Goal: Task Accomplishment & Management: Manage account settings

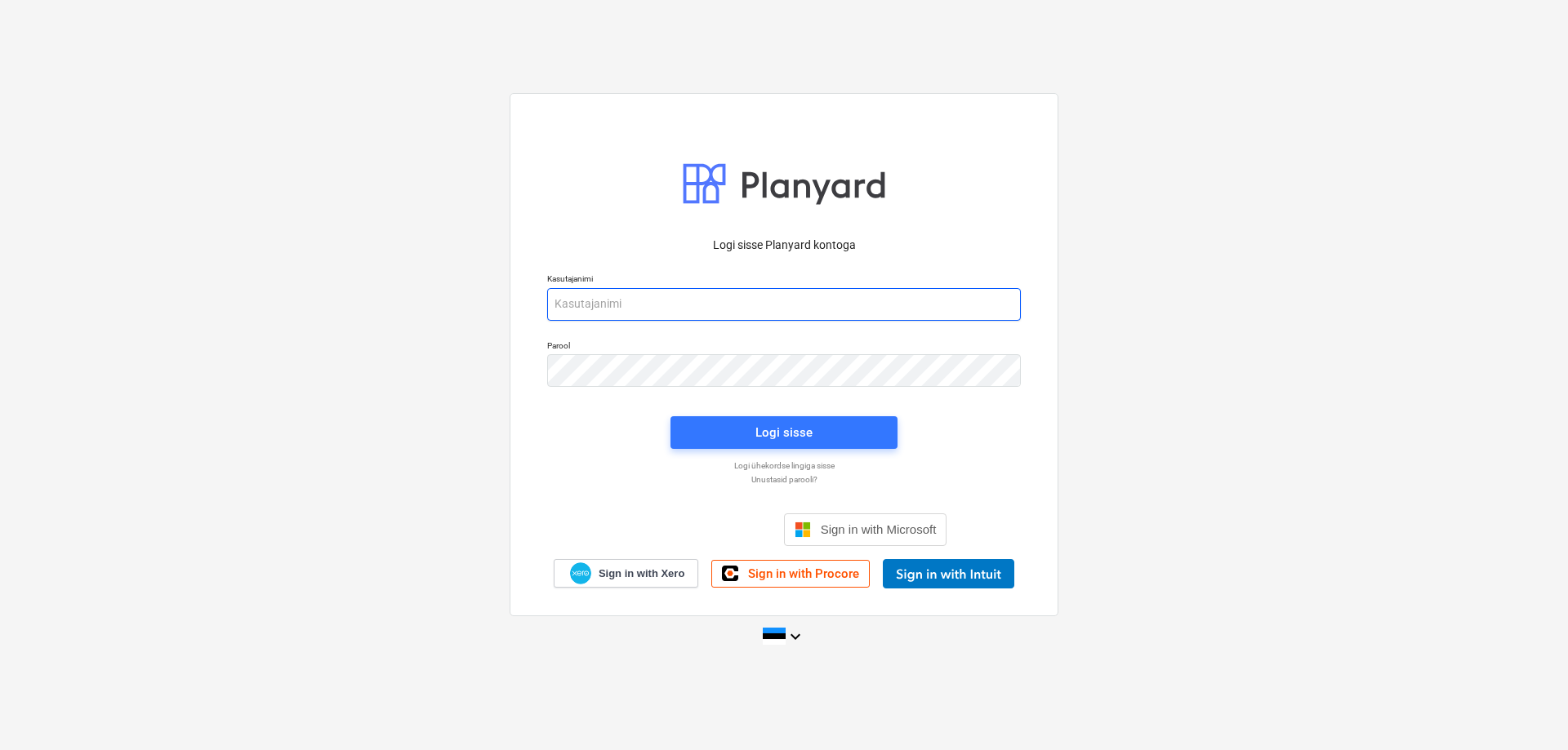
type input "[PERSON_NAME][EMAIL_ADDRESS][DOMAIN_NAME]"
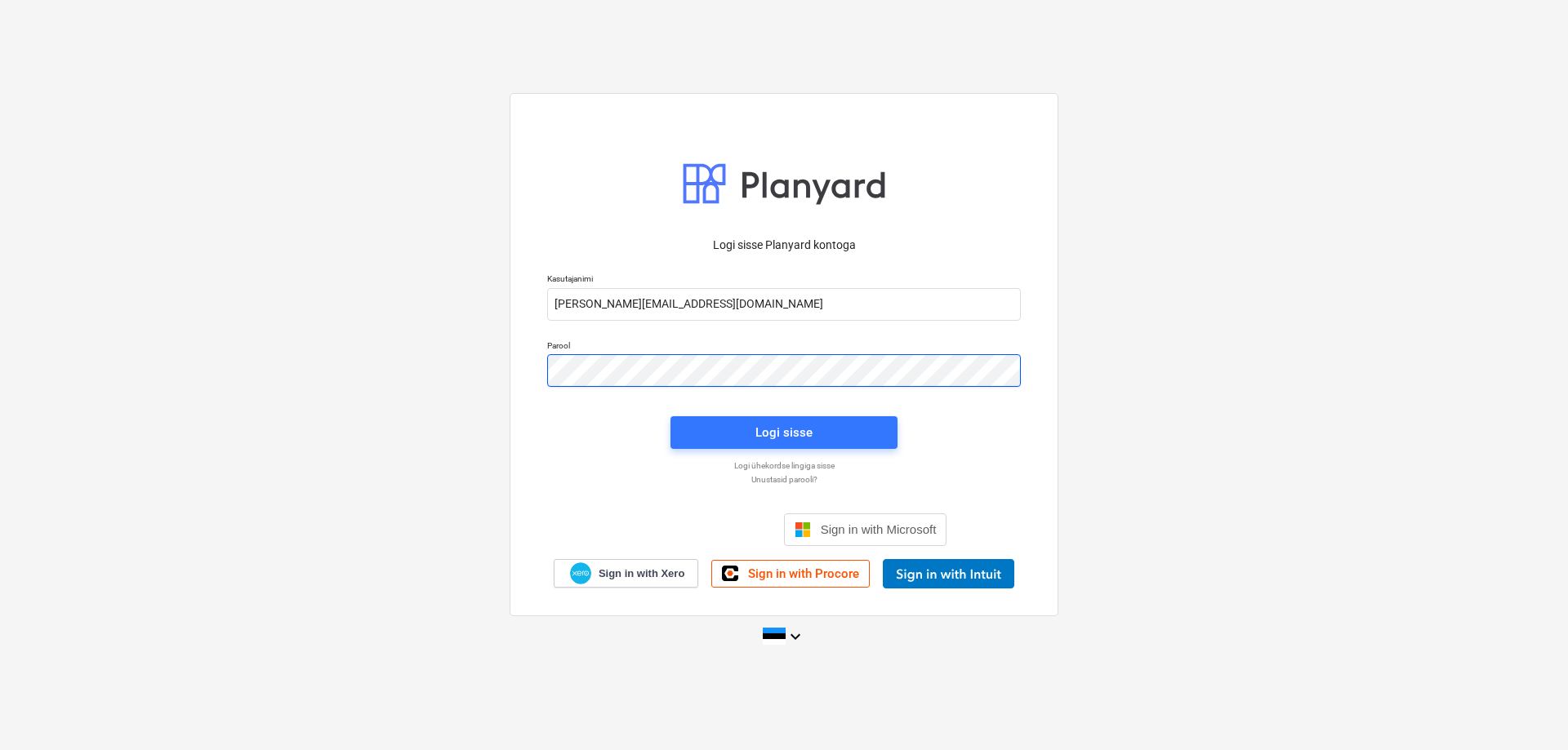
click at [537, 386] on div "Parool" at bounding box center [784, 364] width 493 height 66
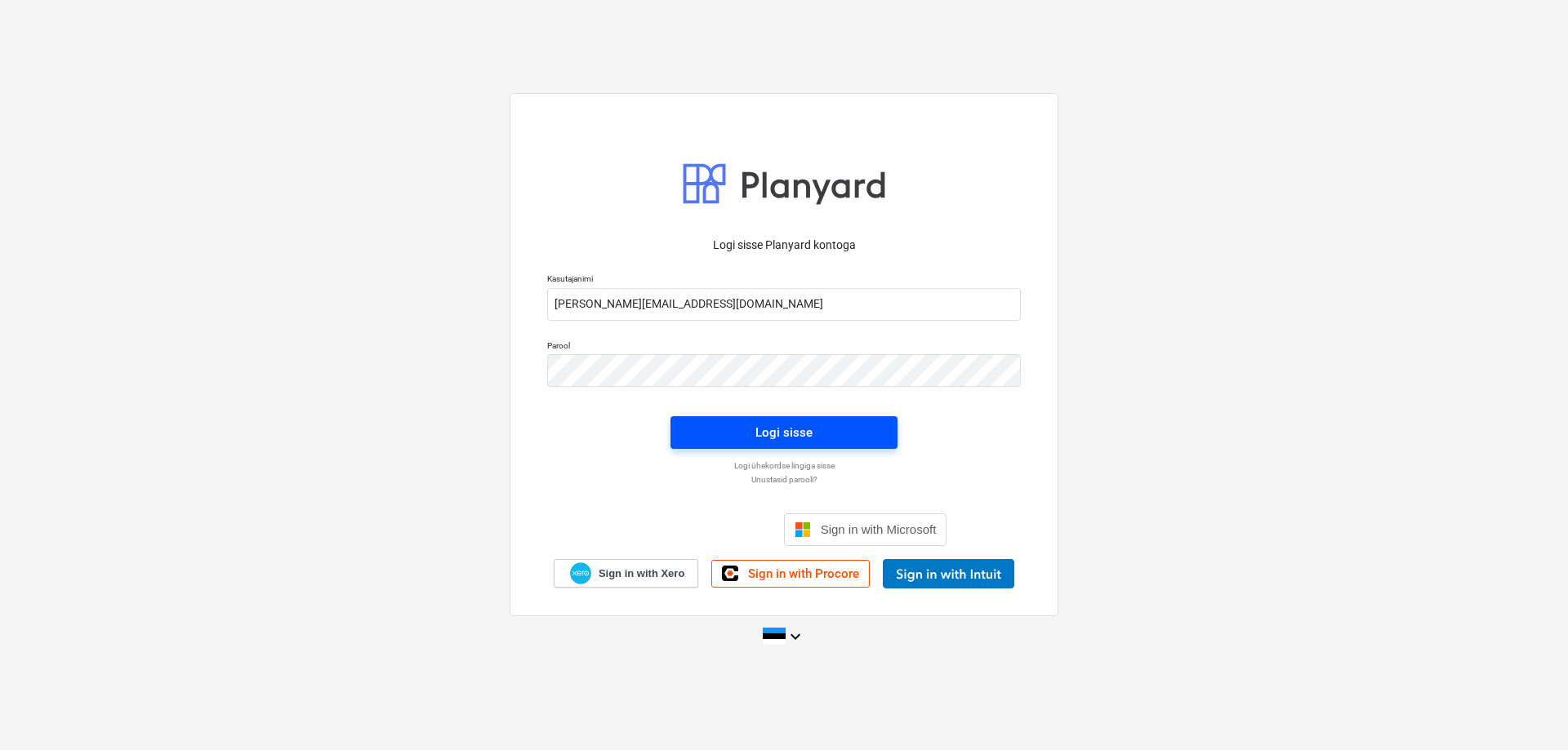
click at [776, 418] on button "Logi sisse" at bounding box center [784, 433] width 227 height 33
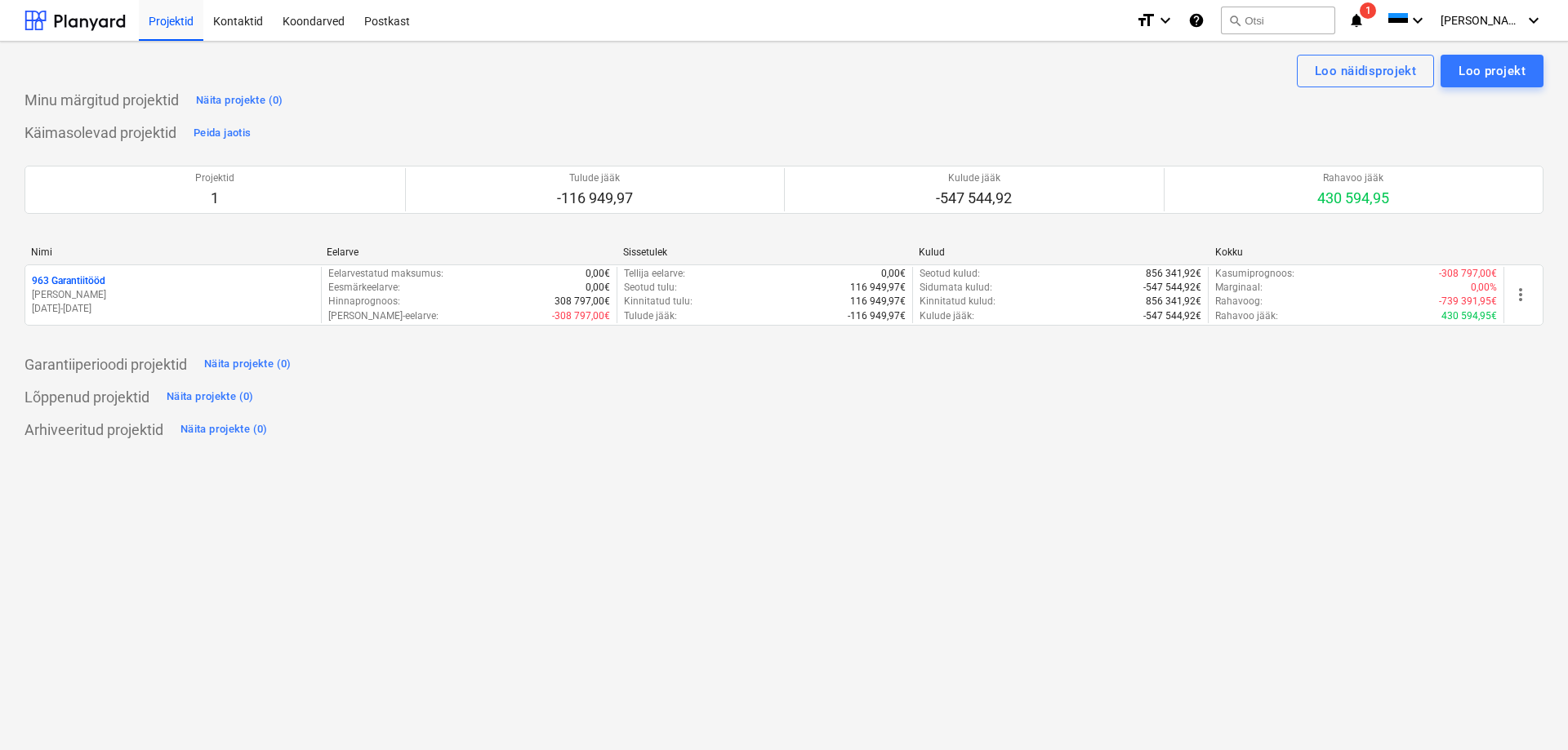
click at [1364, 22] on icon "notifications" at bounding box center [1356, 20] width 17 height 19
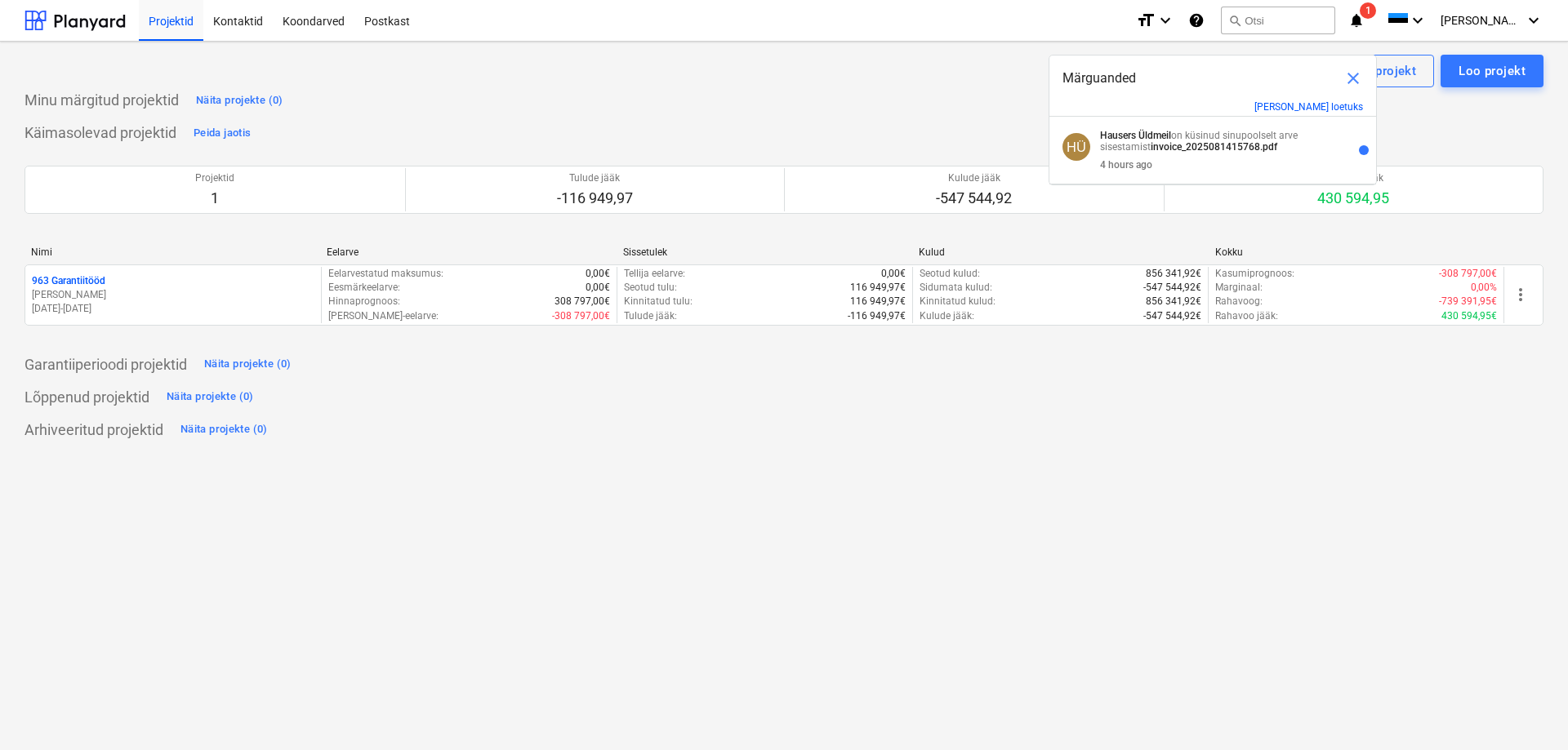
click at [947, 103] on div "Minu märgitud projektid Näita projekte (0)" at bounding box center [784, 100] width 1518 height 26
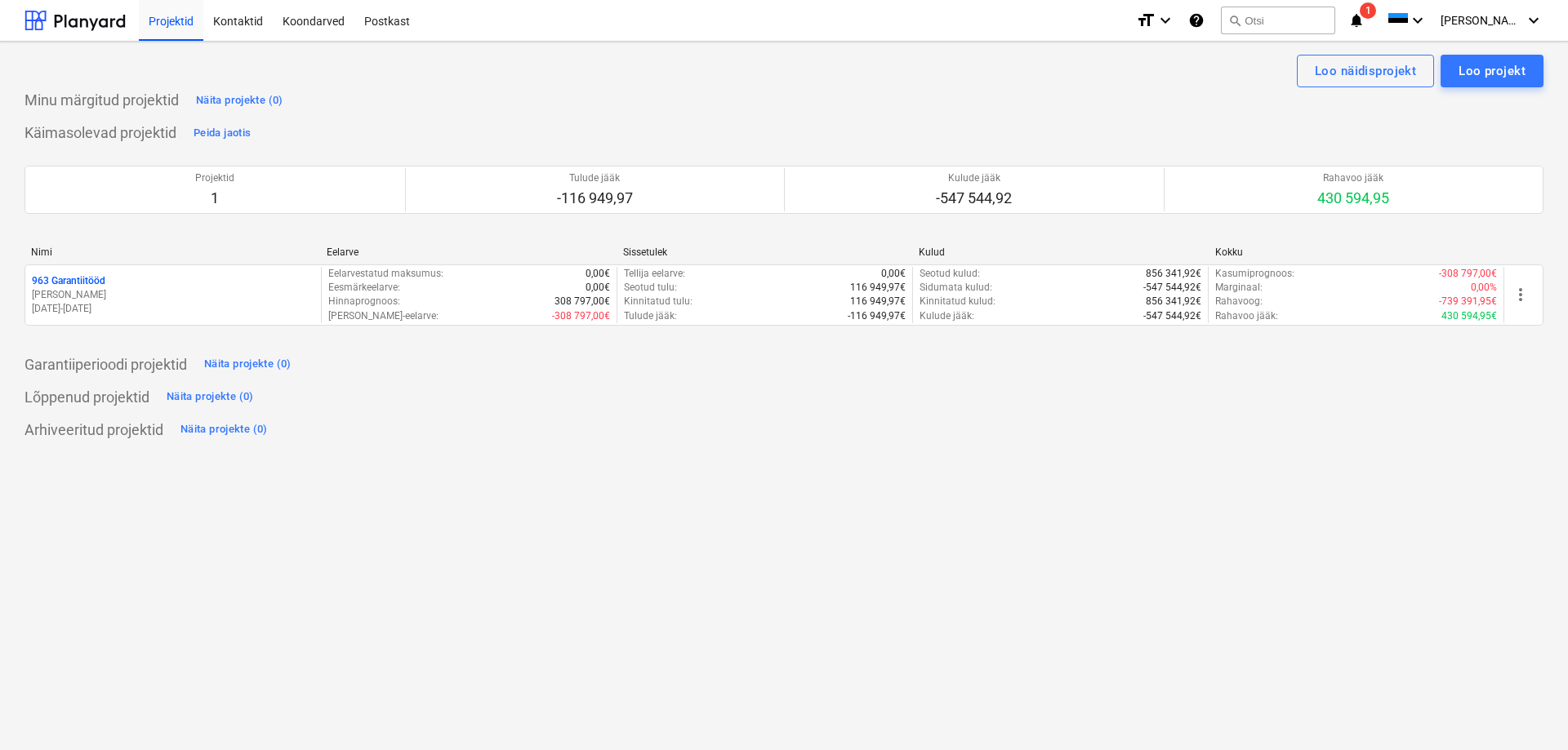
click at [1364, 16] on icon "notifications" at bounding box center [1356, 20] width 17 height 19
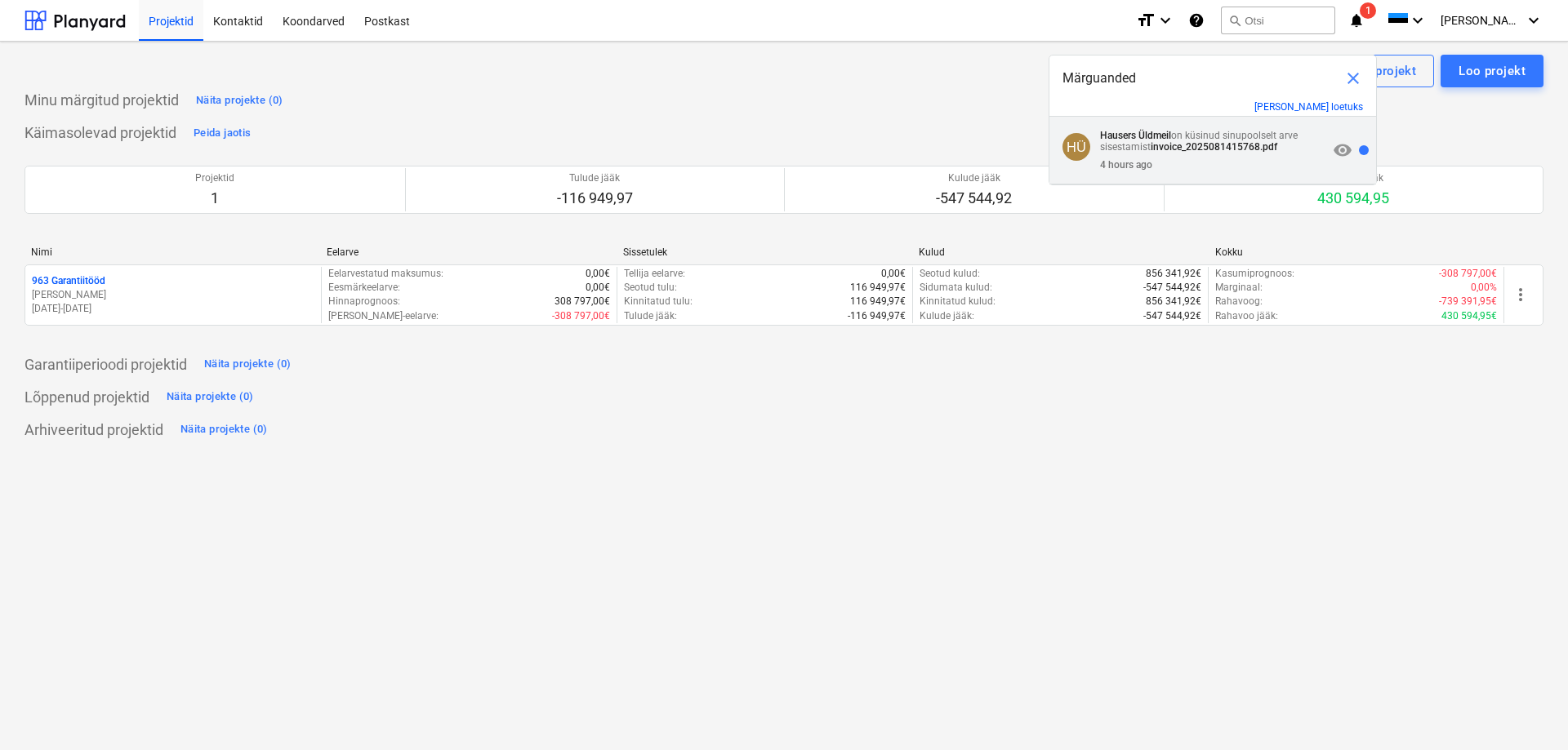
click at [1241, 149] on strong "invoice_2025081415768.pdf" at bounding box center [1214, 147] width 127 height 11
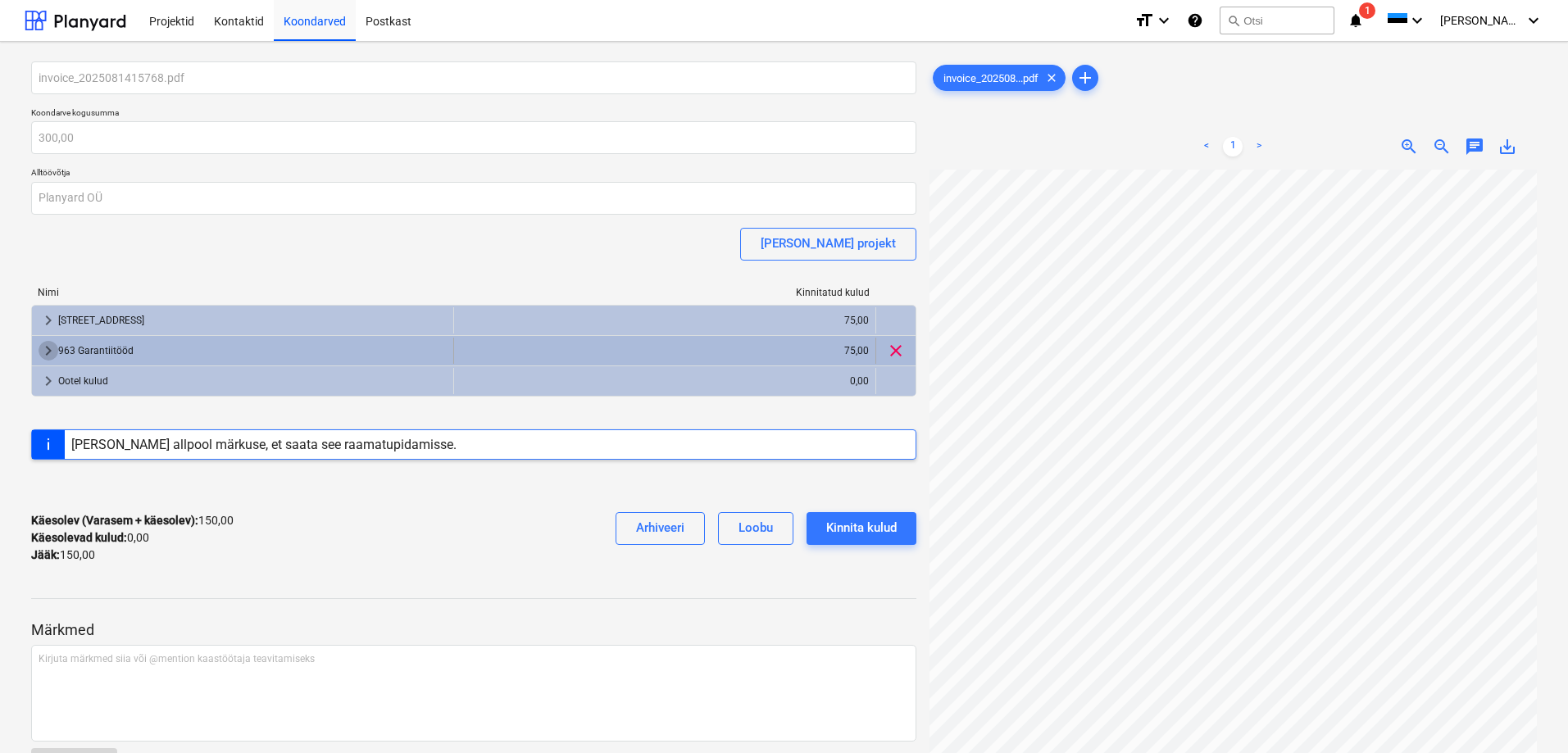
click at [39, 351] on span "keyboard_arrow_right" at bounding box center [48, 350] width 19 height 19
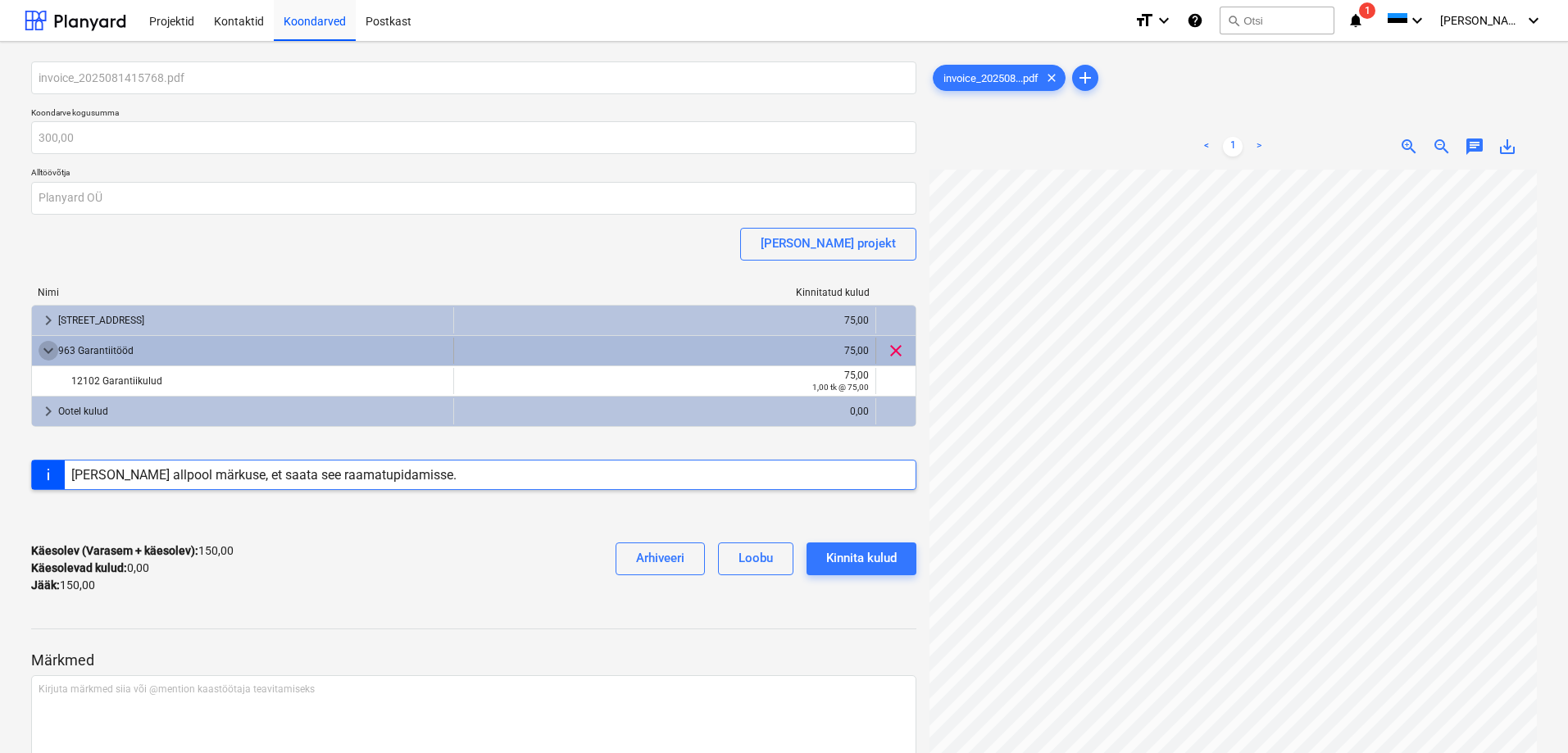
click at [40, 350] on span "keyboard_arrow_down" at bounding box center [48, 350] width 19 height 19
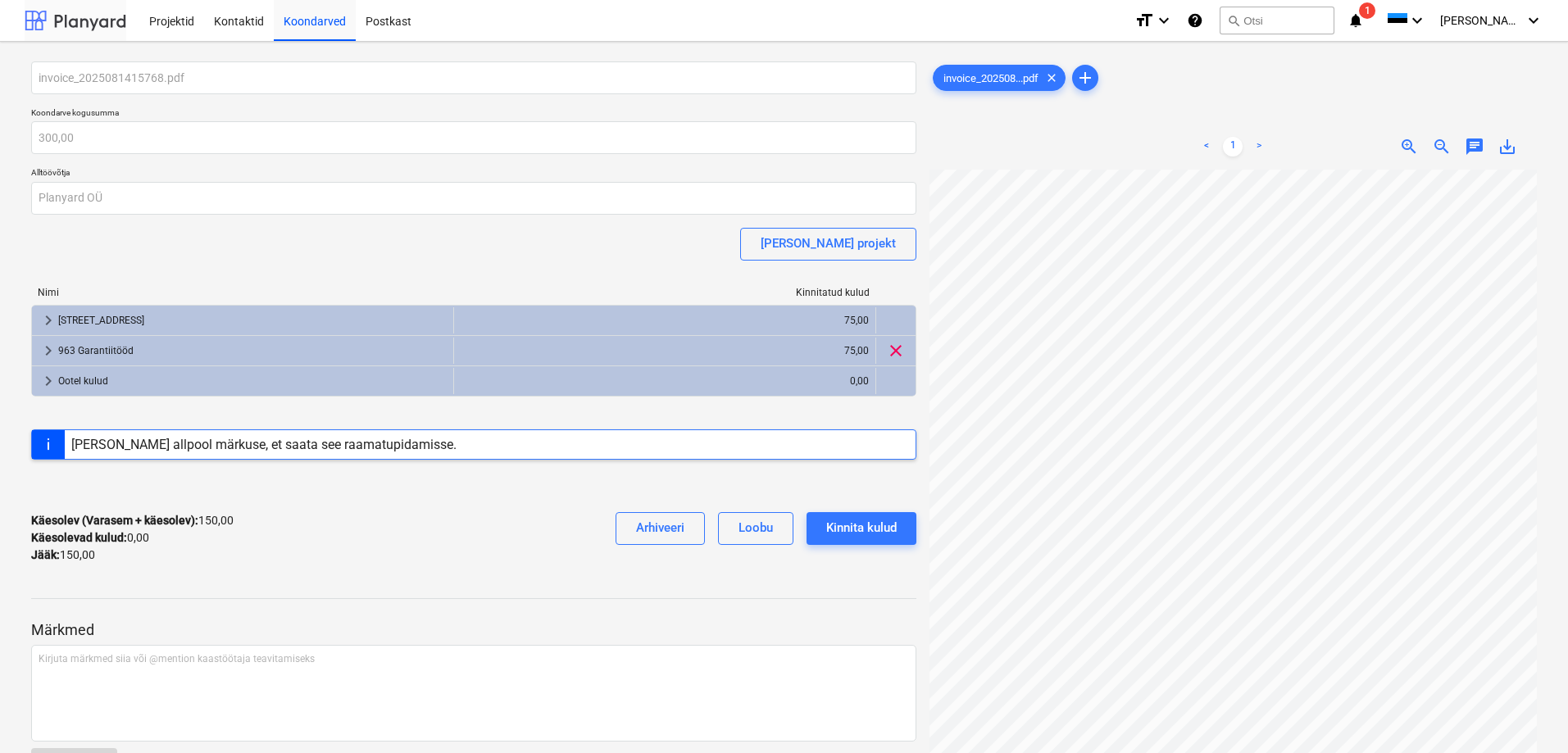
click at [63, 25] on div at bounding box center [75, 20] width 101 height 41
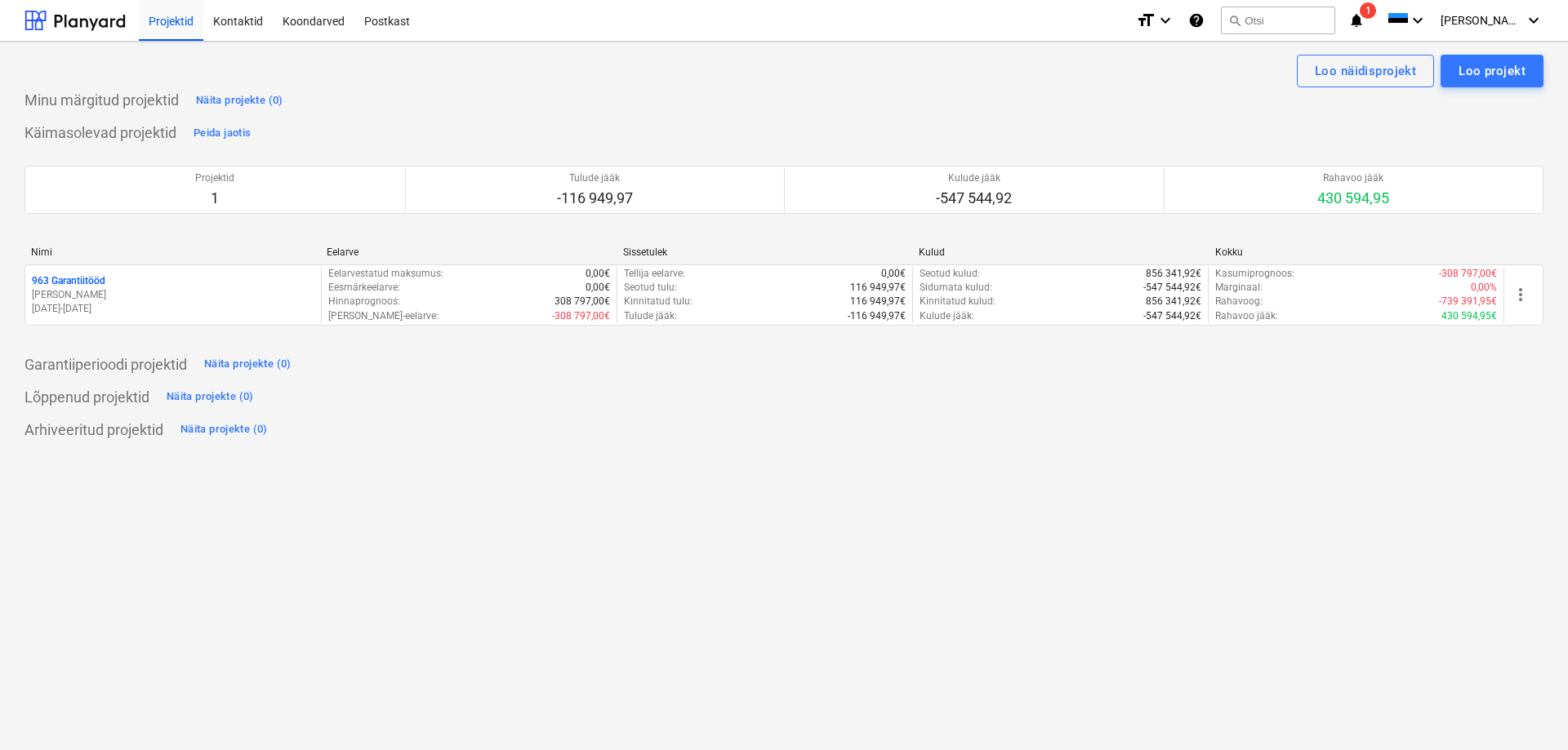
click at [1364, 12] on icon "notifications" at bounding box center [1356, 20] width 17 height 19
click at [474, 559] on div "Loo näidisprojekt Loo projekt Minu märgitud projektid Näita projekte (0) Käimas…" at bounding box center [784, 395] width 1568 height 709
click at [34, 11] on div at bounding box center [75, 20] width 101 height 41
